Goal: Entertainment & Leisure: Consume media (video, audio)

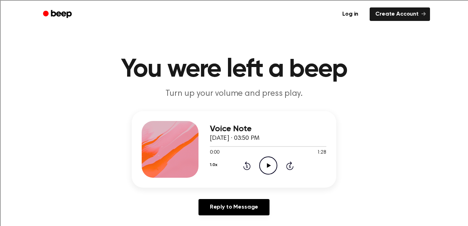
click at [268, 166] on icon at bounding box center [268, 165] width 4 height 5
click at [269, 165] on icon "Play Audio" at bounding box center [268, 165] width 18 height 18
click at [269, 165] on icon at bounding box center [267, 165] width 3 height 5
